Goal: Task Accomplishment & Management: Complete application form

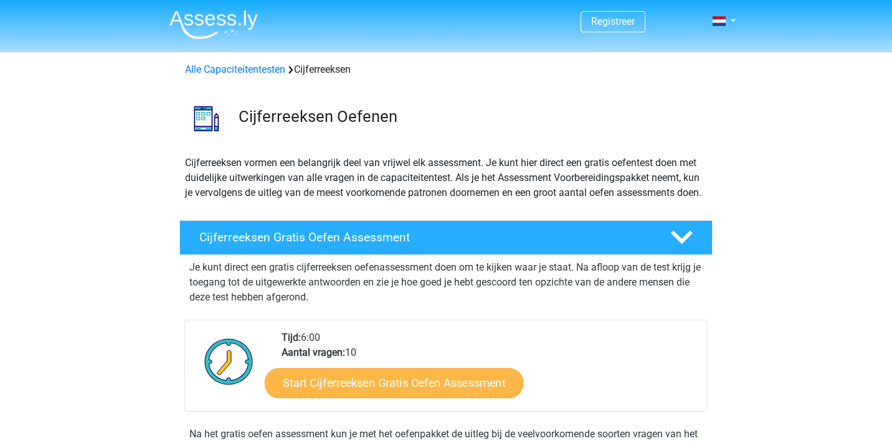
click at [338, 396] on link "Start Cijferreeksen Gratis Oefen Assessment" at bounding box center [394, 383] width 258 height 30
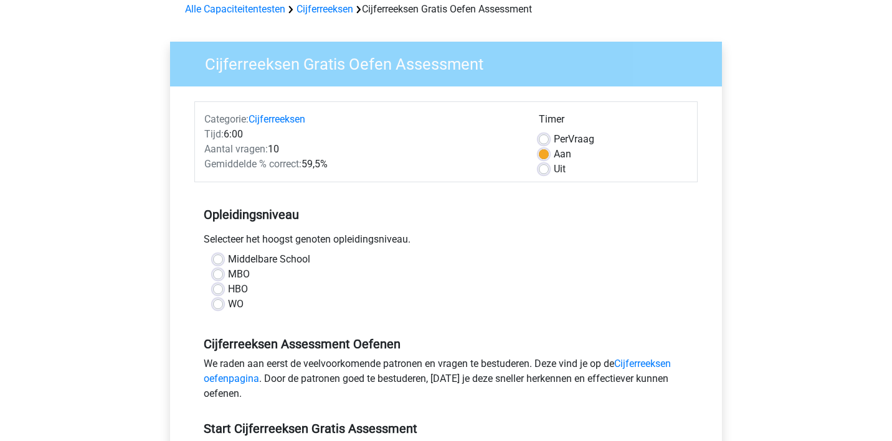
scroll to position [107, 0]
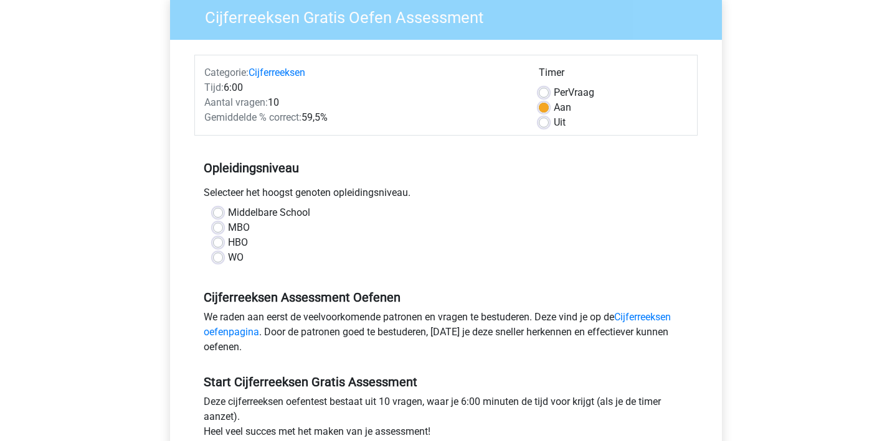
click at [228, 216] on label "Middelbare School" at bounding box center [269, 212] width 82 height 15
click at [215, 216] on input "Middelbare School" at bounding box center [218, 211] width 10 height 12
radio input "true"
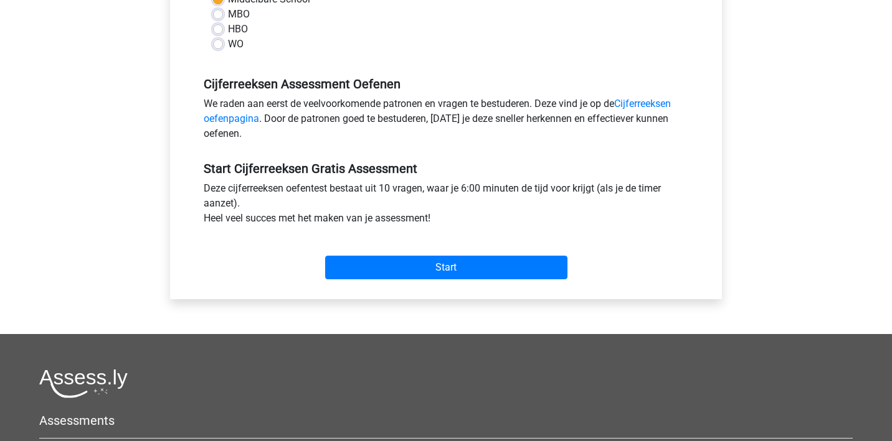
scroll to position [525, 0]
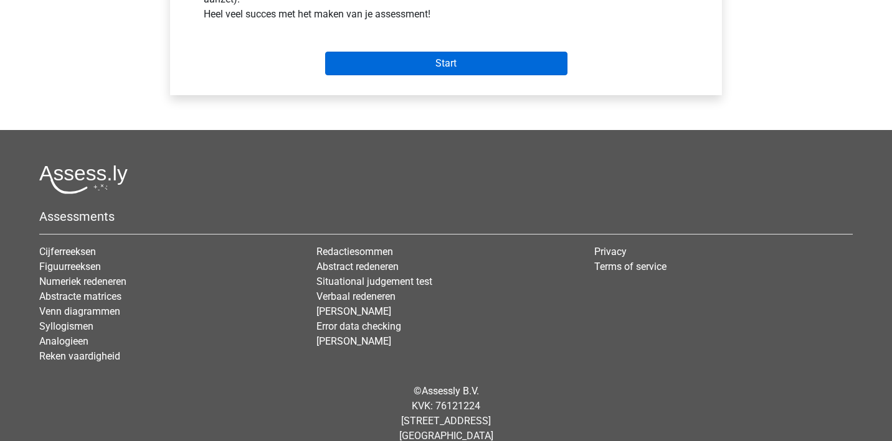
click at [427, 63] on input "Start" at bounding box center [446, 64] width 242 height 24
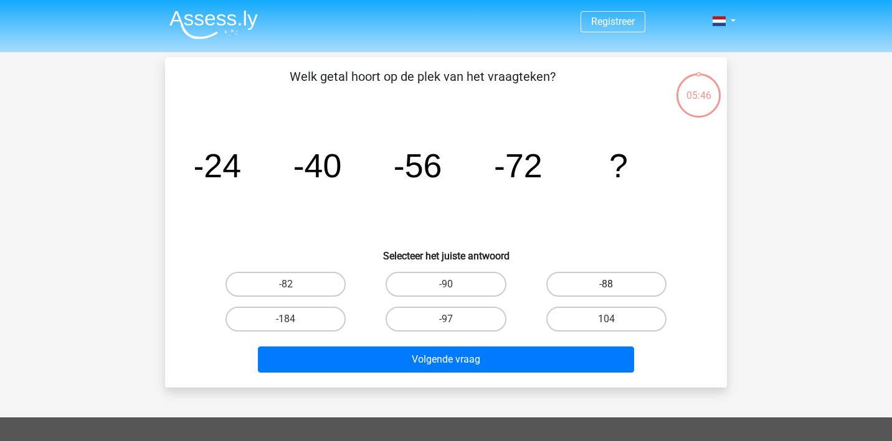
click at [580, 286] on label "-88" at bounding box center [606, 284] width 120 height 25
click at [606, 286] on input "-88" at bounding box center [610, 289] width 8 height 8
radio input "true"
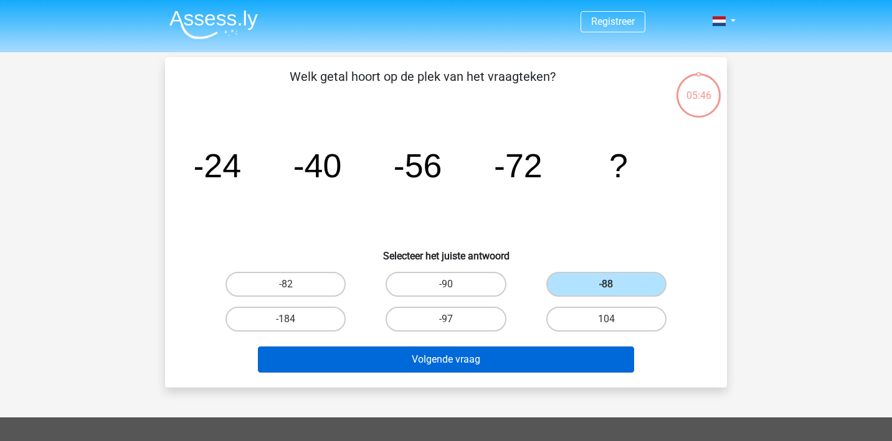
click at [521, 357] on button "Volgende vraag" at bounding box center [446, 360] width 377 height 26
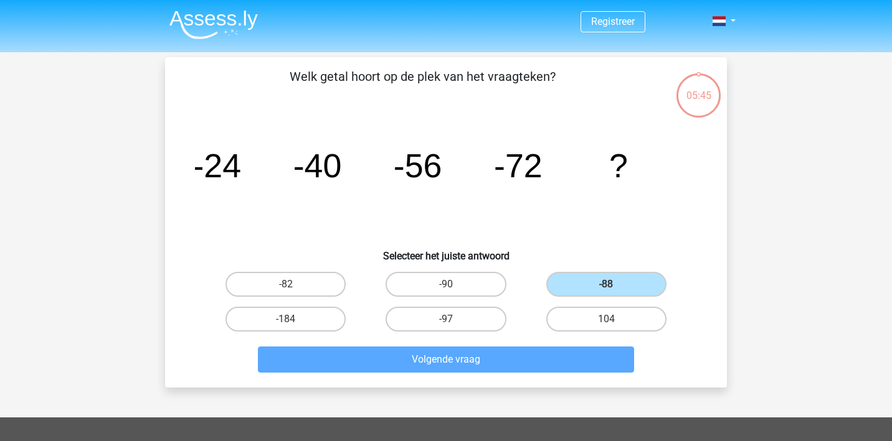
scroll to position [57, 0]
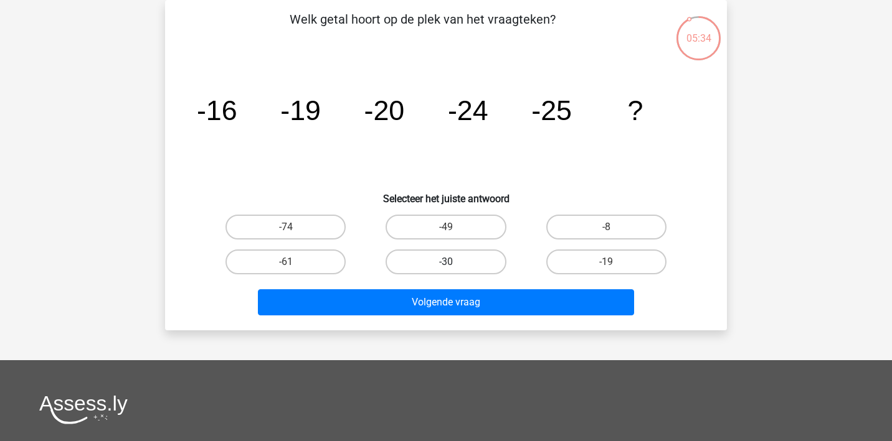
click at [479, 258] on label "-30" at bounding box center [445, 262] width 120 height 25
click at [454, 262] on input "-30" at bounding box center [450, 266] width 8 height 8
radio input "true"
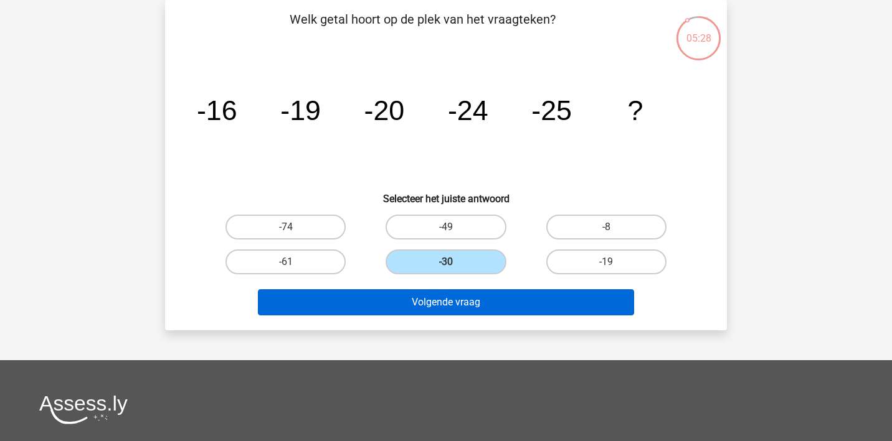
click at [527, 300] on button "Volgende vraag" at bounding box center [446, 303] width 377 height 26
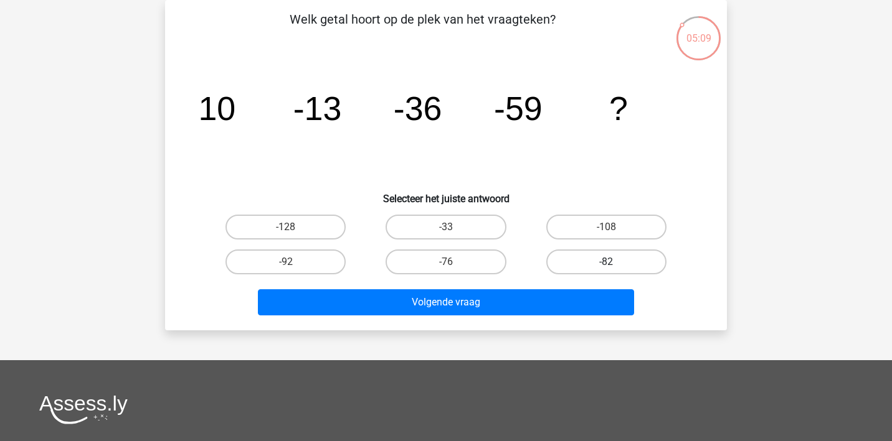
click at [590, 263] on label "-82" at bounding box center [606, 262] width 120 height 25
click at [606, 263] on input "-82" at bounding box center [610, 266] width 8 height 8
radio input "true"
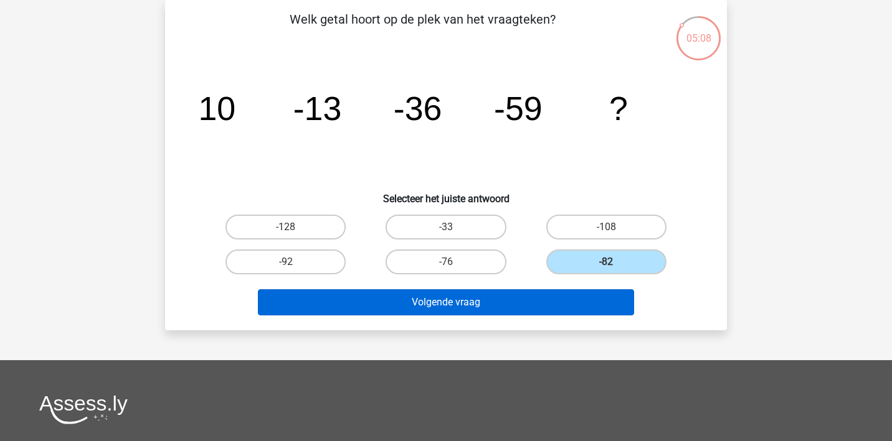
click at [580, 300] on button "Volgende vraag" at bounding box center [446, 303] width 377 height 26
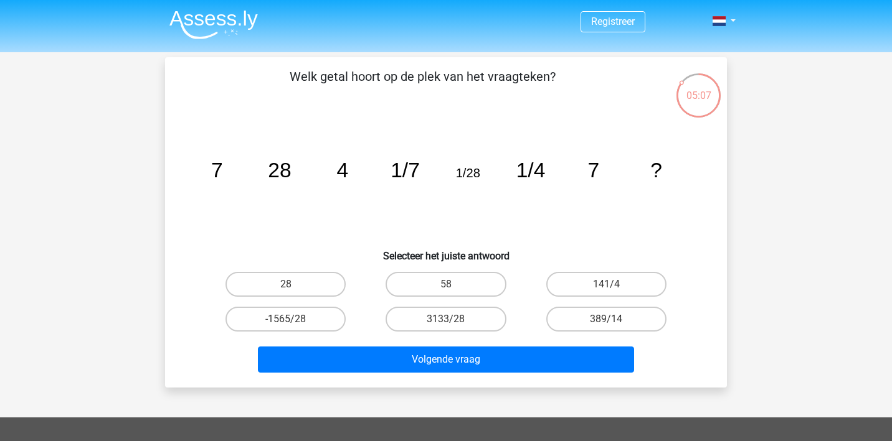
scroll to position [0, 0]
click at [299, 284] on label "28" at bounding box center [285, 284] width 120 height 25
click at [294, 285] on input "28" at bounding box center [290, 289] width 8 height 8
radio input "true"
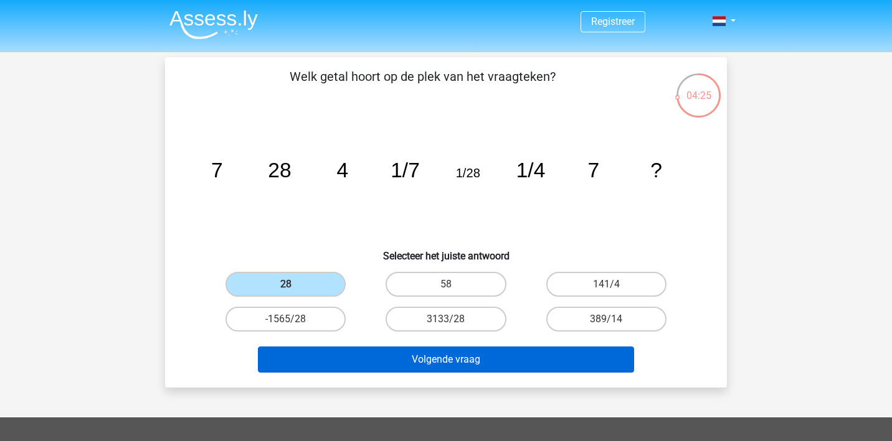
click at [373, 354] on button "Volgende vraag" at bounding box center [446, 360] width 377 height 26
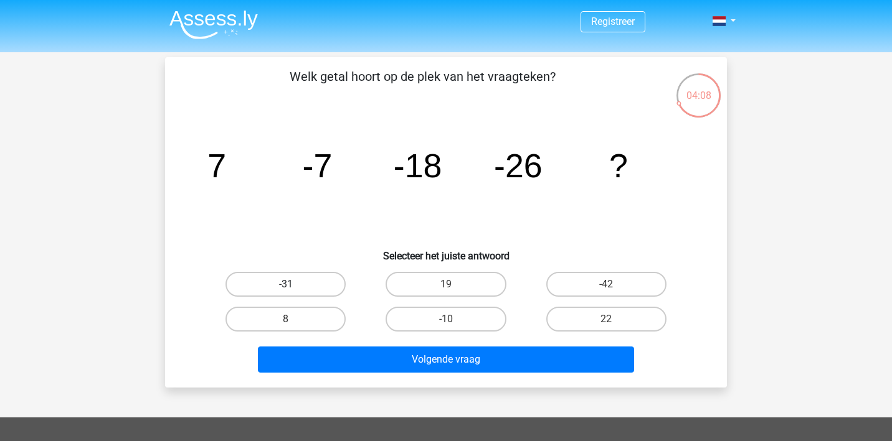
click at [309, 287] on label "-31" at bounding box center [285, 284] width 120 height 25
click at [294, 287] on input "-31" at bounding box center [290, 289] width 8 height 8
radio input "true"
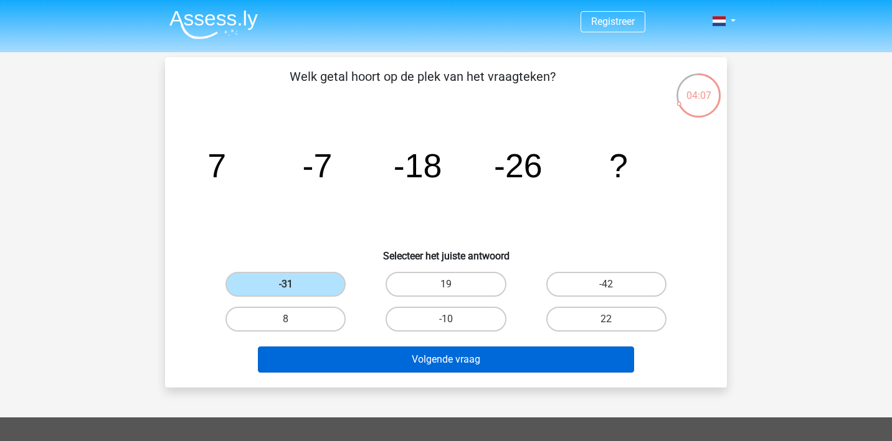
click at [422, 364] on button "Volgende vraag" at bounding box center [446, 360] width 377 height 26
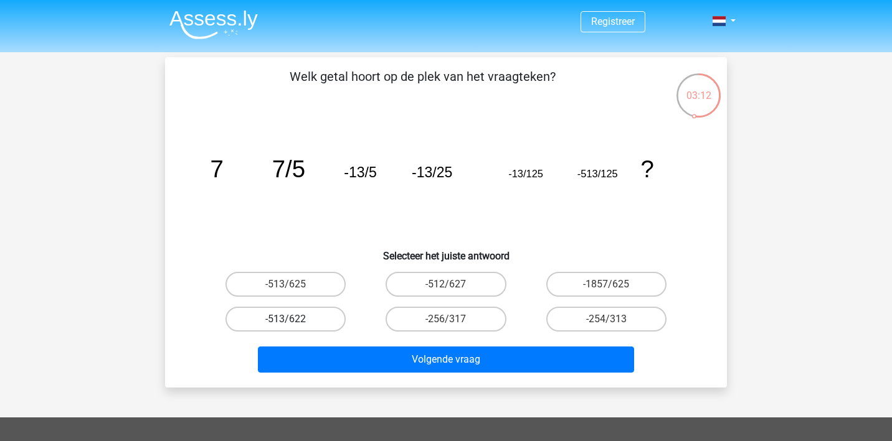
click at [320, 315] on label "-513/622" at bounding box center [285, 319] width 120 height 25
click at [294, 319] on input "-513/622" at bounding box center [290, 323] width 8 height 8
radio input "true"
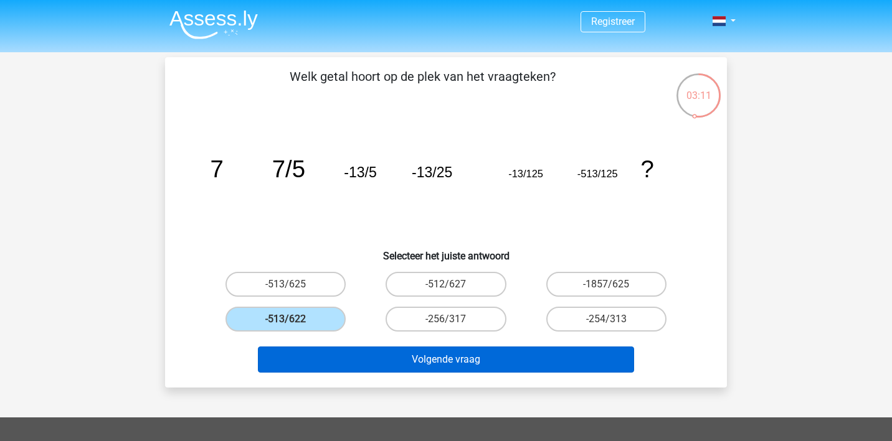
click at [525, 349] on button "Volgende vraag" at bounding box center [446, 360] width 377 height 26
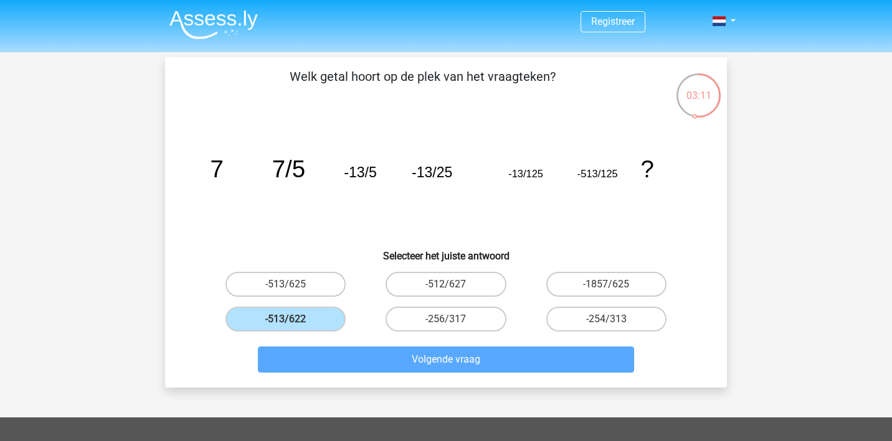
scroll to position [57, 0]
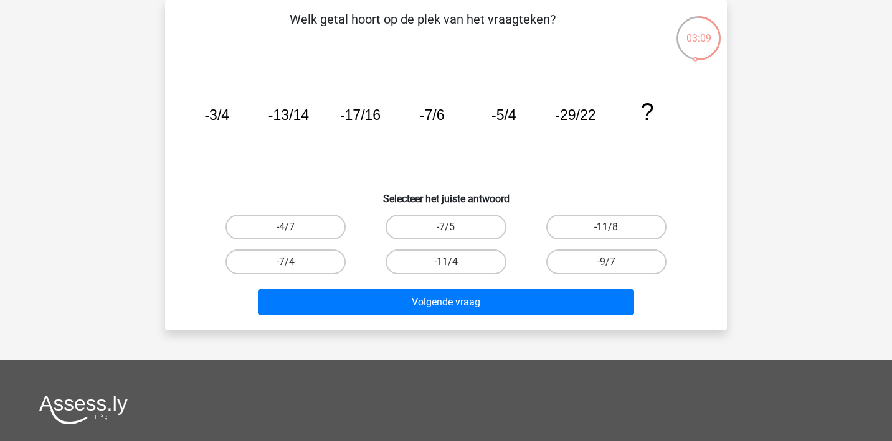
click at [566, 220] on label "-11/8" at bounding box center [606, 227] width 120 height 25
click at [606, 227] on input "-11/8" at bounding box center [610, 231] width 8 height 8
radio input "true"
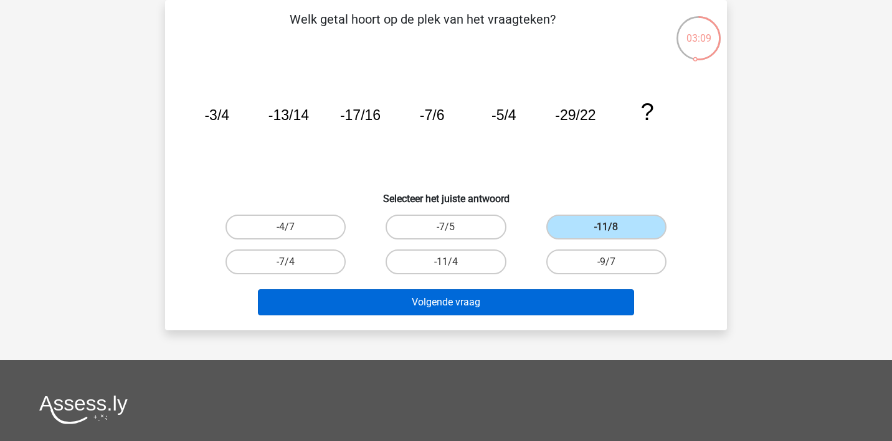
click at [540, 307] on button "Volgende vraag" at bounding box center [446, 303] width 377 height 26
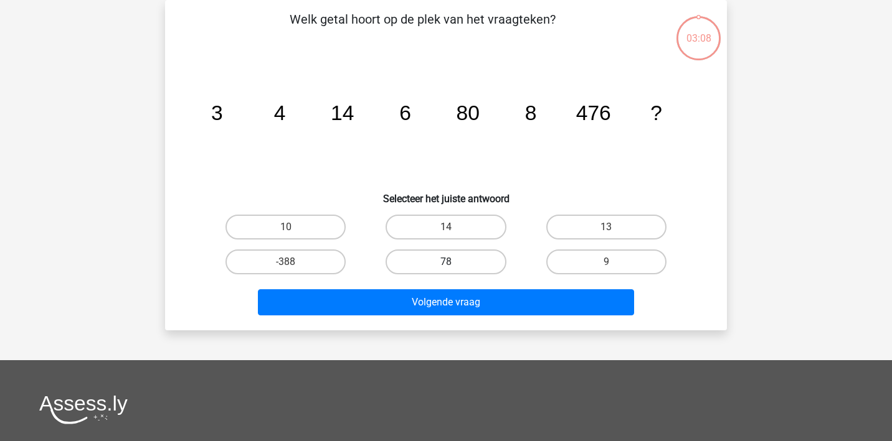
click at [474, 263] on label "78" at bounding box center [445, 262] width 120 height 25
click at [454, 263] on input "78" at bounding box center [450, 266] width 8 height 8
radio input "true"
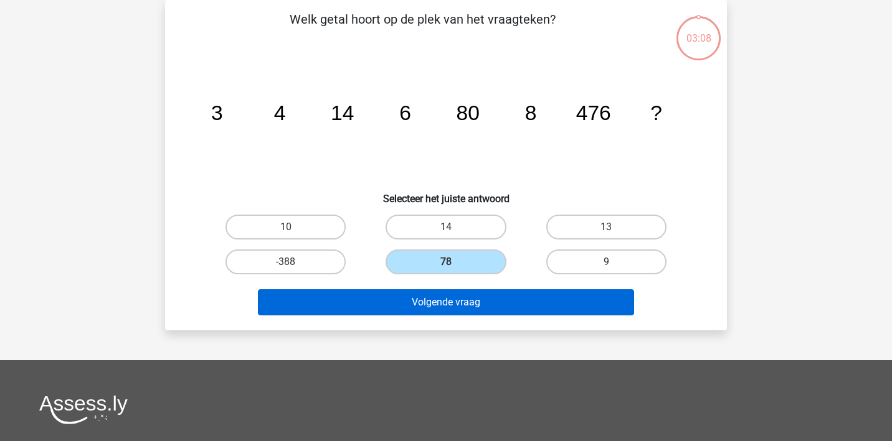
click at [491, 299] on button "Volgende vraag" at bounding box center [446, 303] width 377 height 26
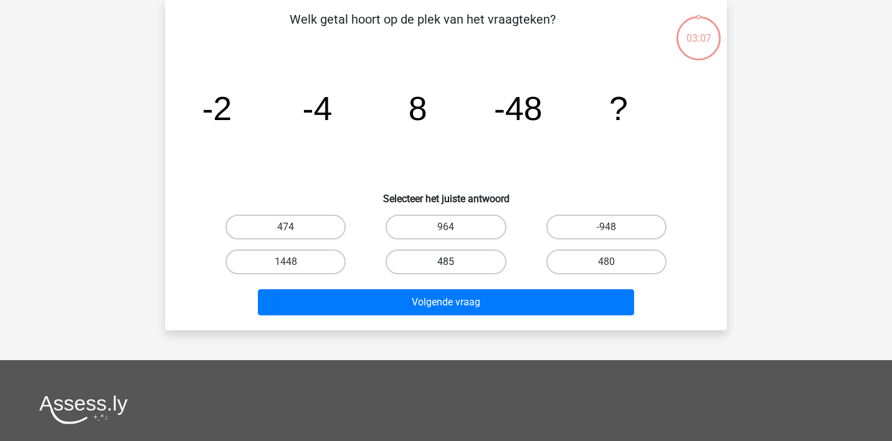
click at [436, 253] on label "485" at bounding box center [445, 262] width 120 height 25
click at [446, 262] on input "485" at bounding box center [450, 266] width 8 height 8
radio input "true"
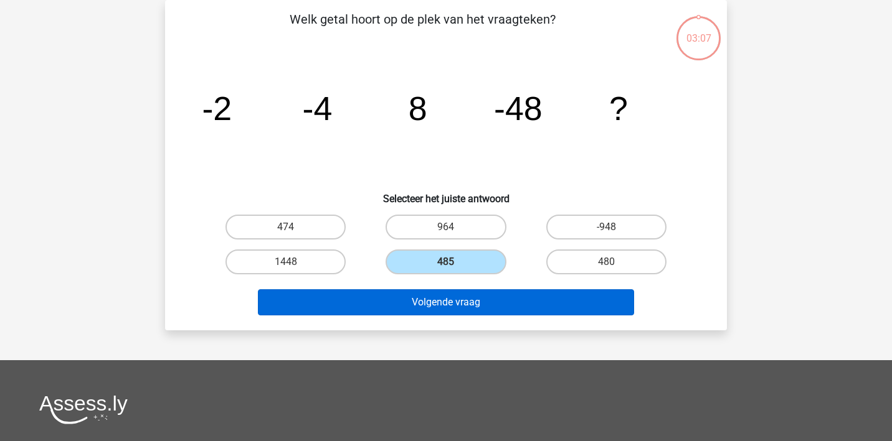
click at [473, 306] on button "Volgende vraag" at bounding box center [446, 303] width 377 height 26
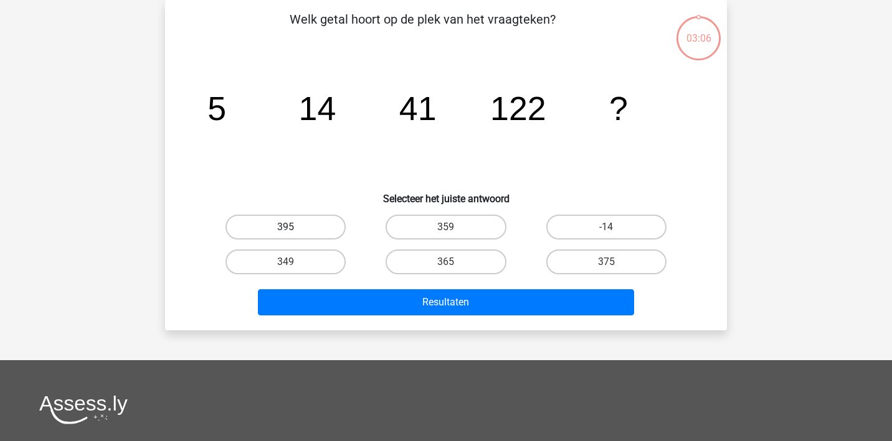
click at [307, 229] on label "395" at bounding box center [285, 227] width 120 height 25
click at [294, 229] on input "395" at bounding box center [290, 231] width 8 height 8
radio input "true"
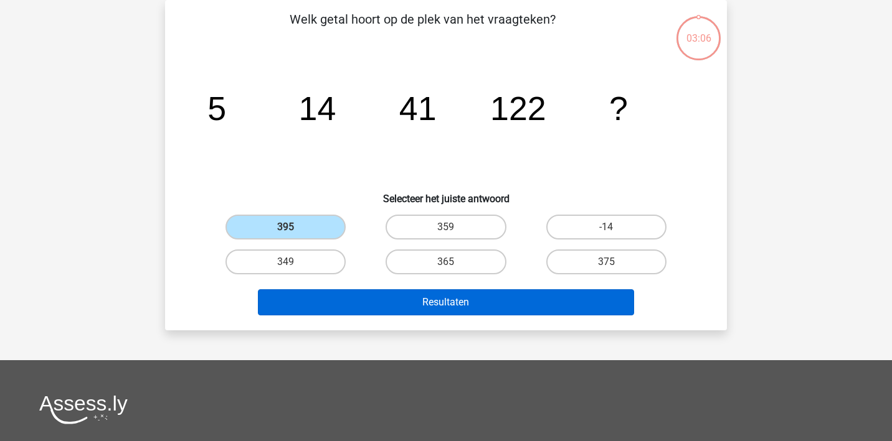
click at [369, 298] on button "Resultaten" at bounding box center [446, 303] width 377 height 26
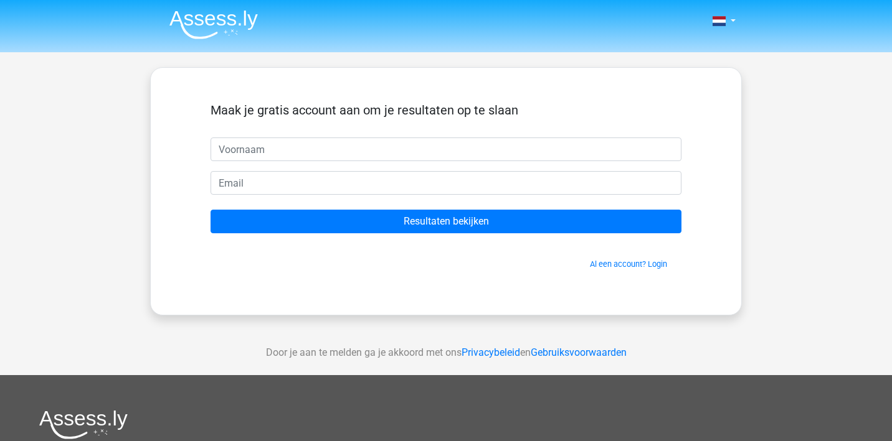
click at [438, 219] on input "Resultaten bekijken" at bounding box center [445, 222] width 471 height 24
